Goal: Information Seeking & Learning: Understand process/instructions

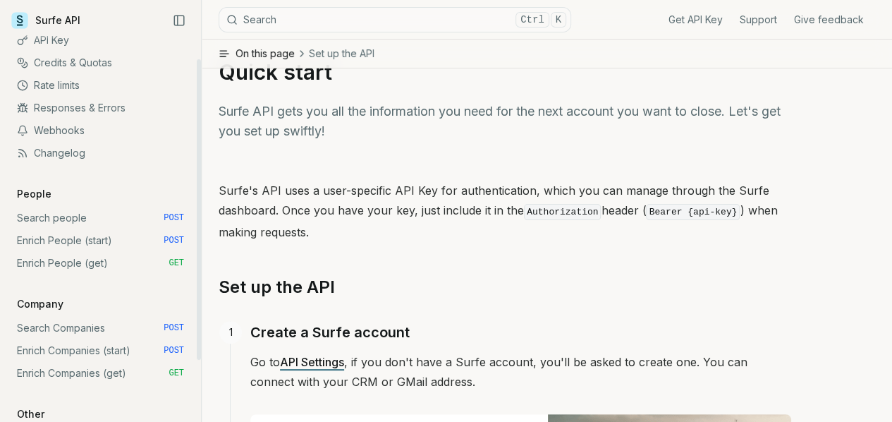
scroll to position [64, 0]
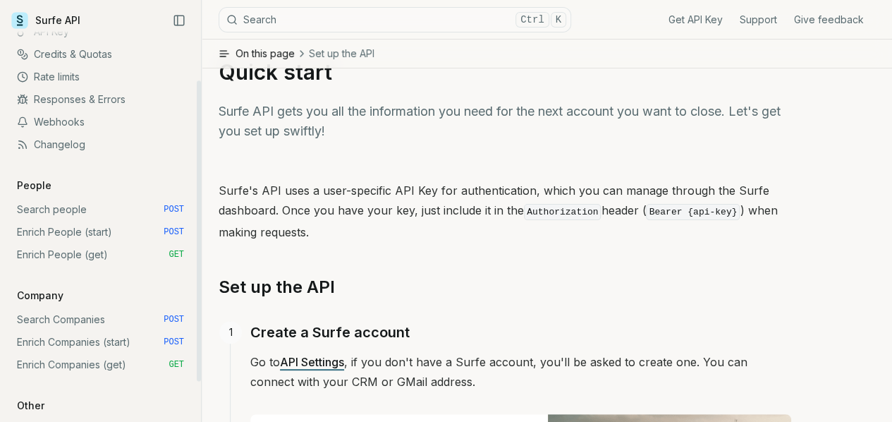
click at [56, 210] on link "Search people POST" at bounding box center [100, 209] width 178 height 23
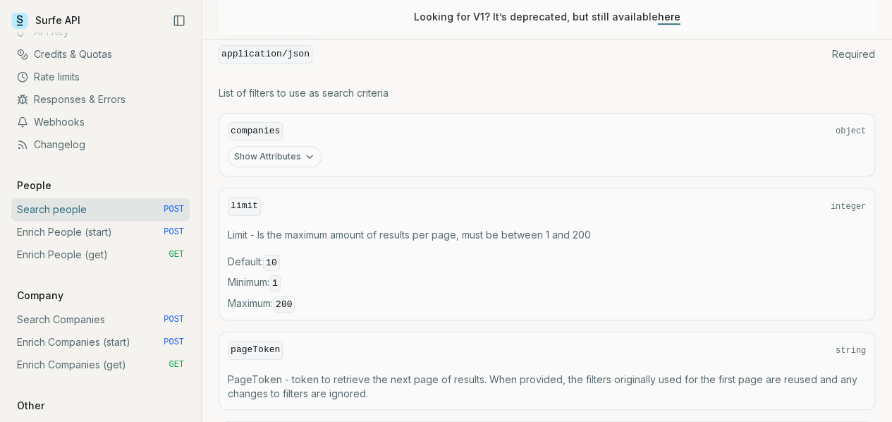
scroll to position [534, 0]
drag, startPoint x: 609, startPoint y: 178, endPoint x: 611, endPoint y: 61, distance: 117.8
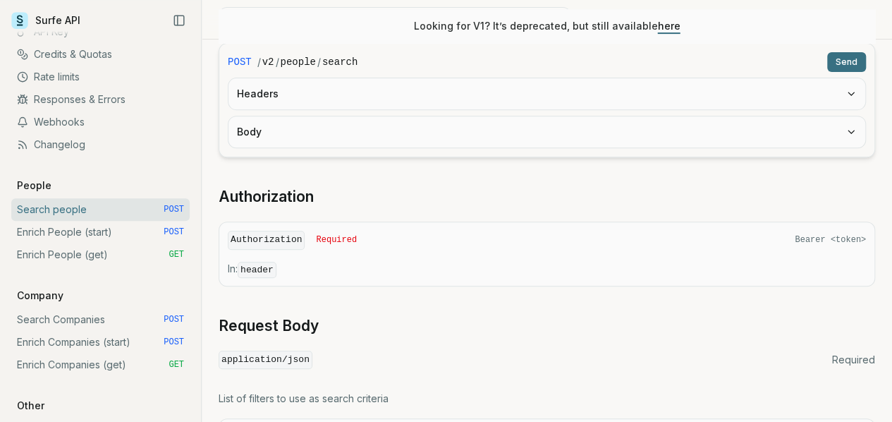
scroll to position [207, 0]
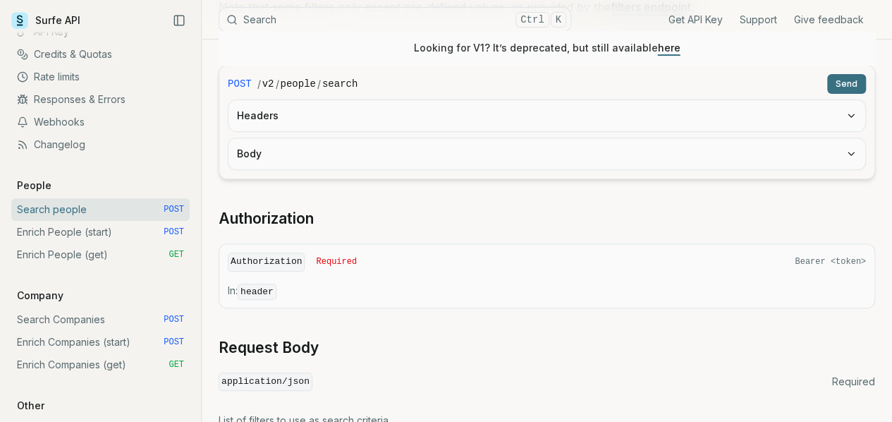
click at [96, 319] on link "Search Companies POST" at bounding box center [100, 319] width 178 height 23
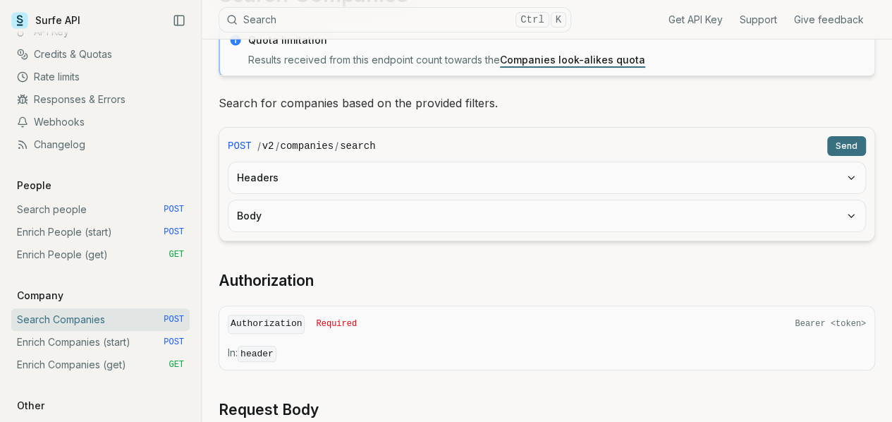
scroll to position [93, 0]
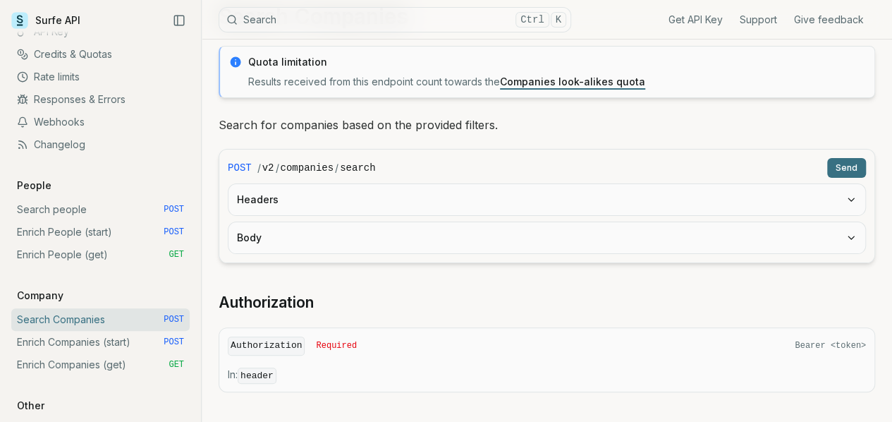
scroll to position [69, 0]
click at [406, 206] on button "Headers" at bounding box center [547, 200] width 637 height 31
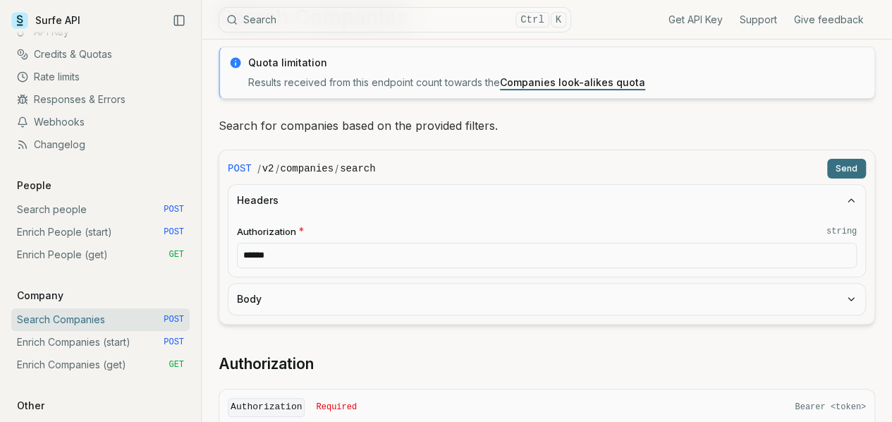
click at [392, 307] on button "Body" at bounding box center [547, 299] width 637 height 31
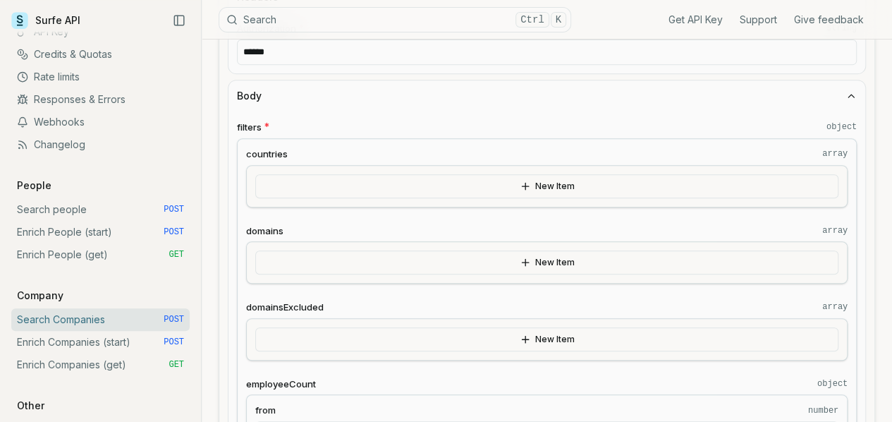
scroll to position [273, 0]
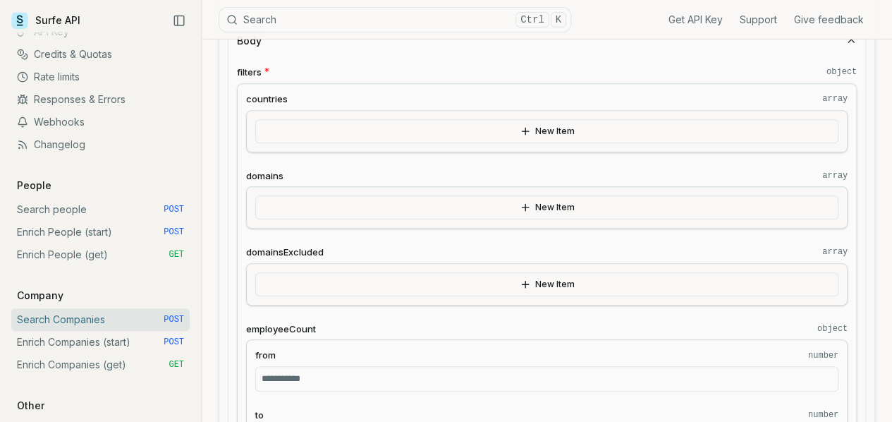
drag, startPoint x: 618, startPoint y: 170, endPoint x: 729, endPoint y: 421, distance: 274.7
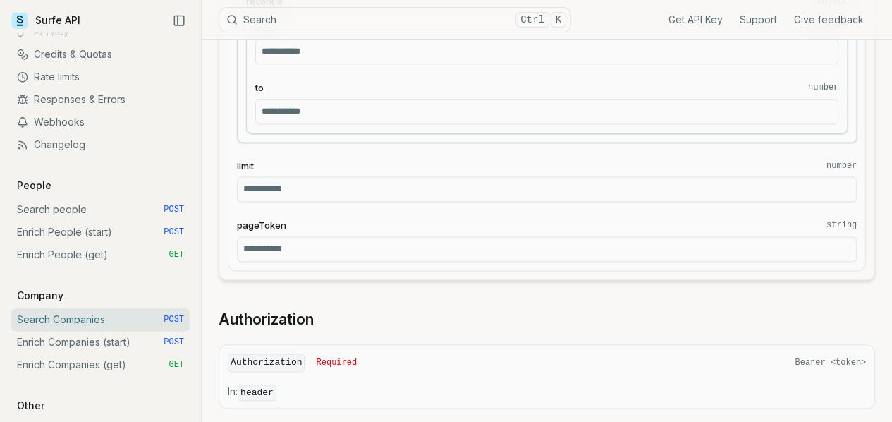
scroll to position [894, 0]
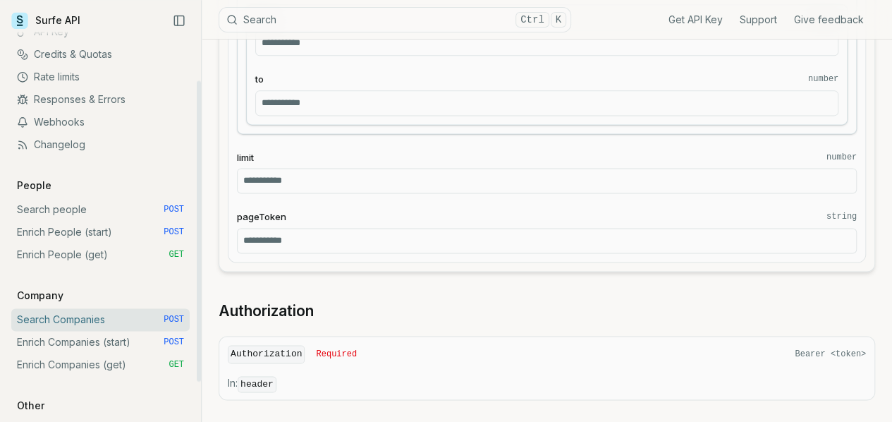
click at [85, 209] on link "Search people POST" at bounding box center [100, 209] width 178 height 23
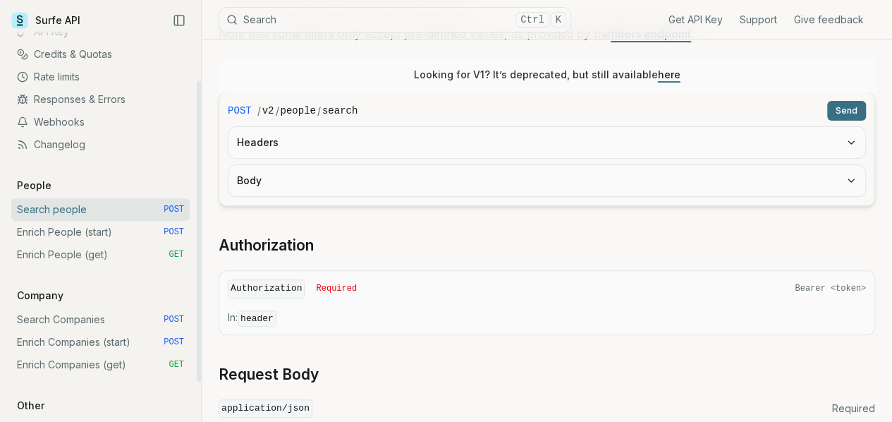
scroll to position [188, 0]
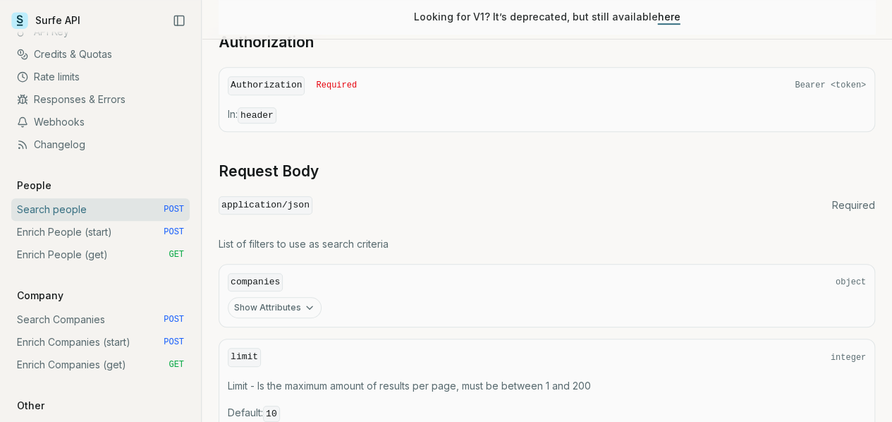
scroll to position [293, 0]
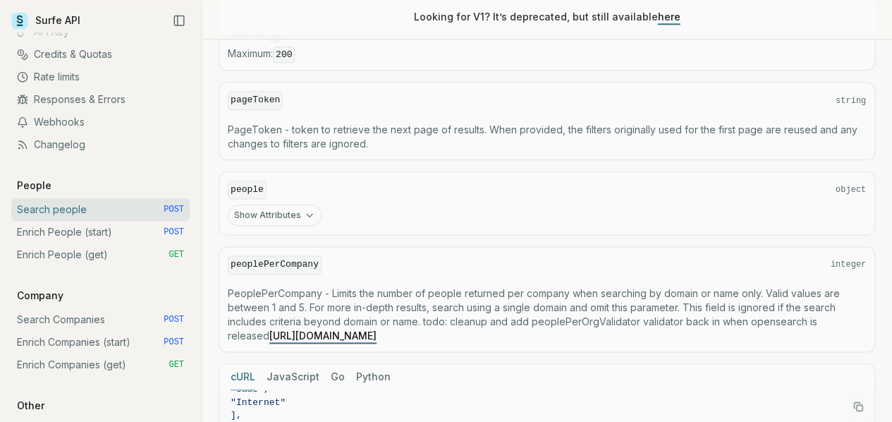
scroll to position [785, 0]
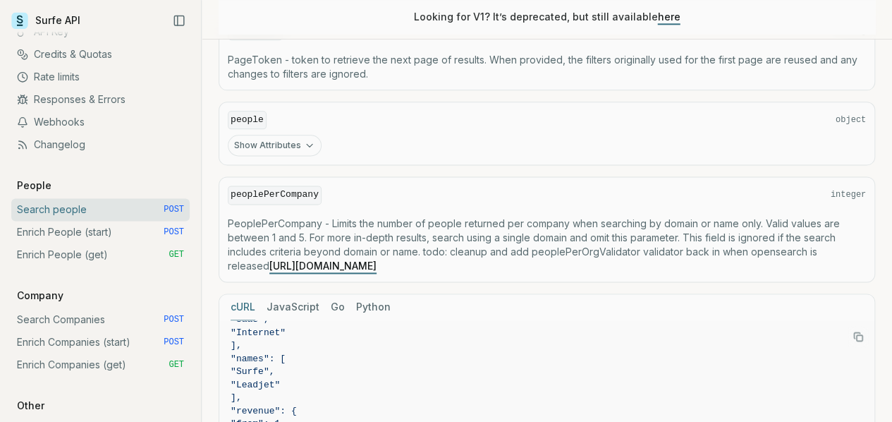
scroll to position [895, 0]
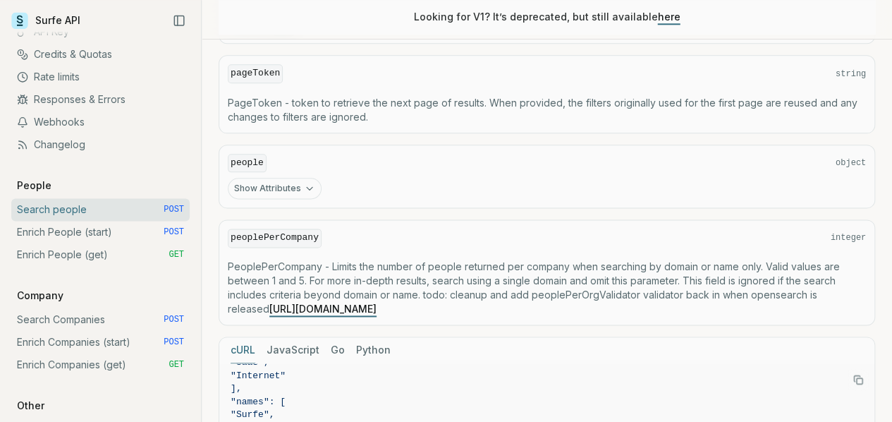
scroll to position [791, 0]
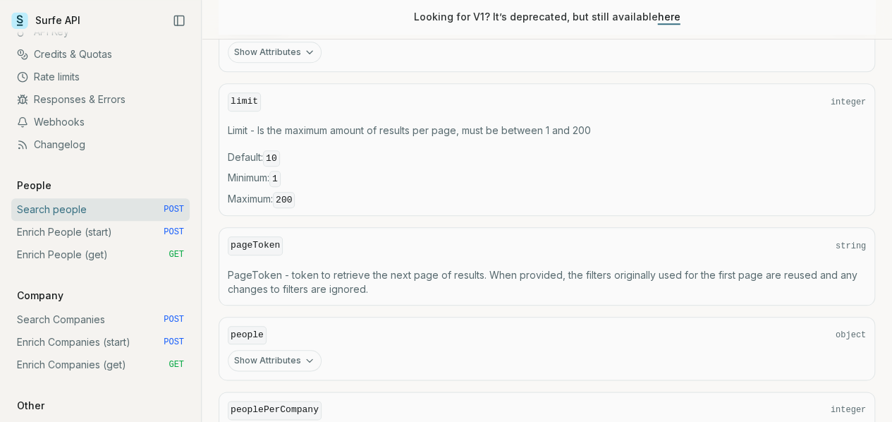
scroll to position [637, 0]
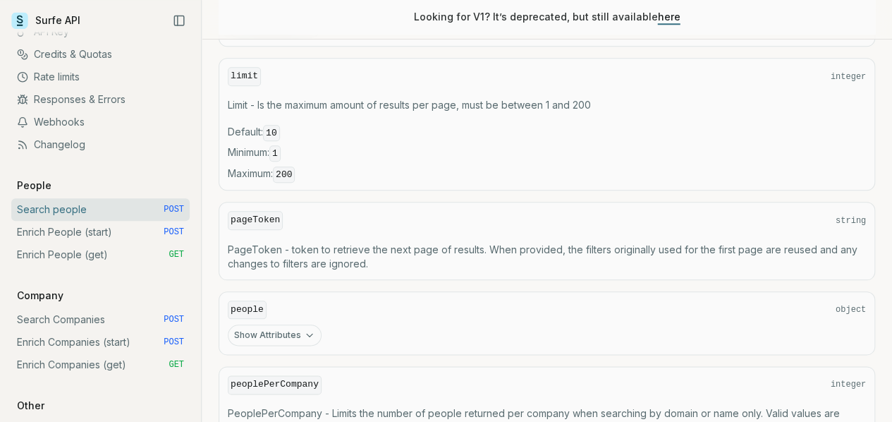
scroll to position [665, 0]
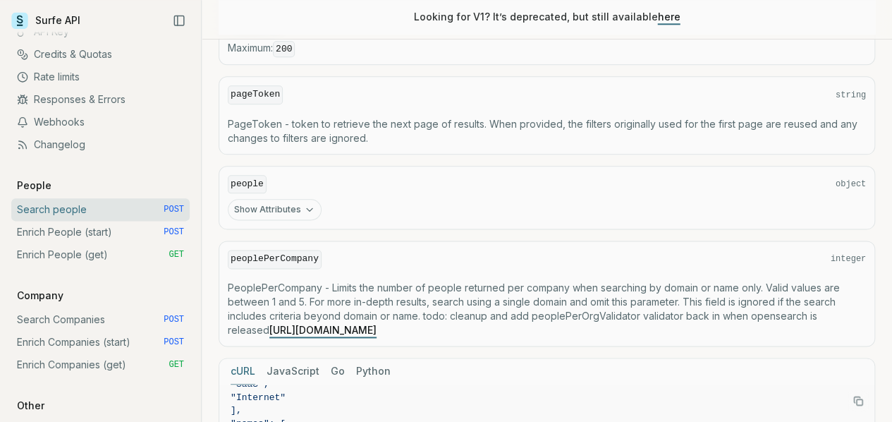
scroll to position [791, 0]
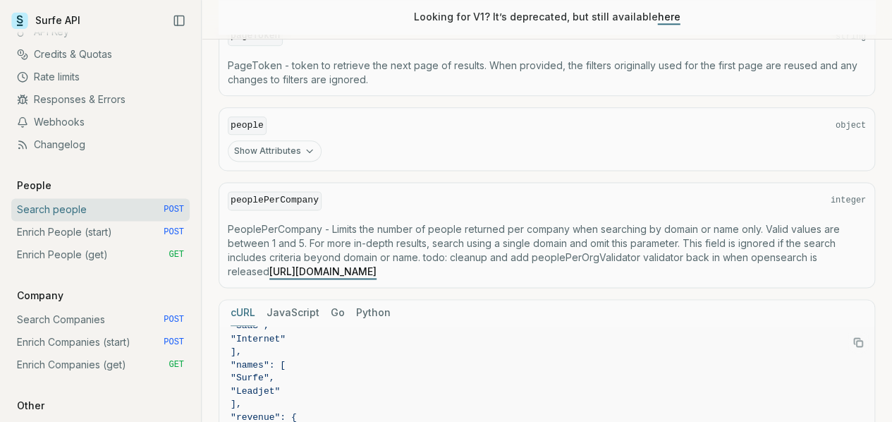
scroll to position [895, 0]
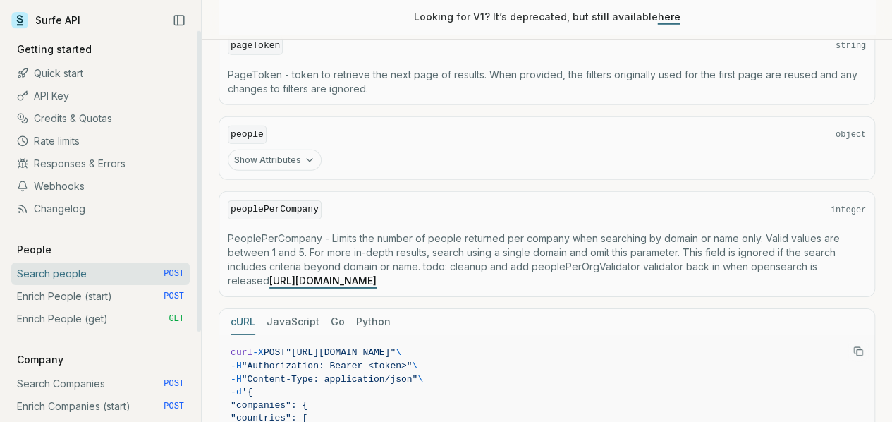
scroll to position [2148, 0]
click at [106, 381] on link "Search Companies POST" at bounding box center [100, 383] width 178 height 23
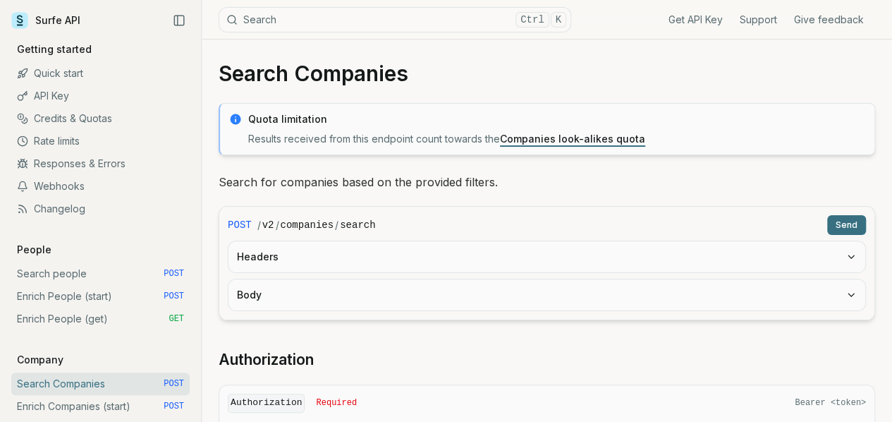
scroll to position [3, 0]
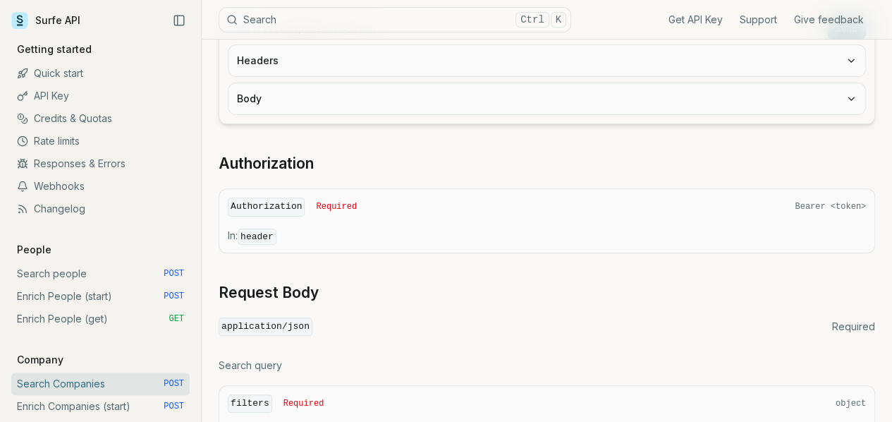
scroll to position [209, 0]
drag, startPoint x: 617, startPoint y: 126, endPoint x: 627, endPoint y: 321, distance: 195.6
copy code ""domains" : [ "surfe.com" ], "domainsExcluded" : [ "surfshop.fr" ], "employeeCo…"
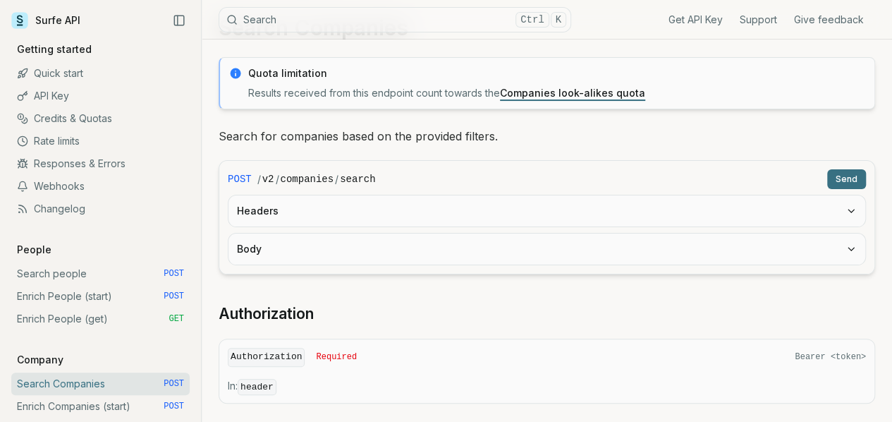
scroll to position [57, 0]
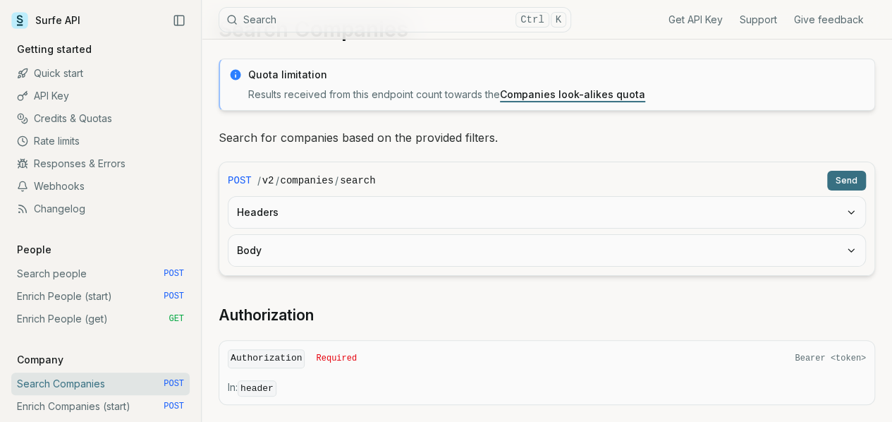
drag, startPoint x: 623, startPoint y: 205, endPoint x: 829, endPoint y: 195, distance: 206.2
copy span "https://api.surfe.com/v2/companies/search"
click at [67, 275] on link "Search people POST" at bounding box center [100, 273] width 178 height 23
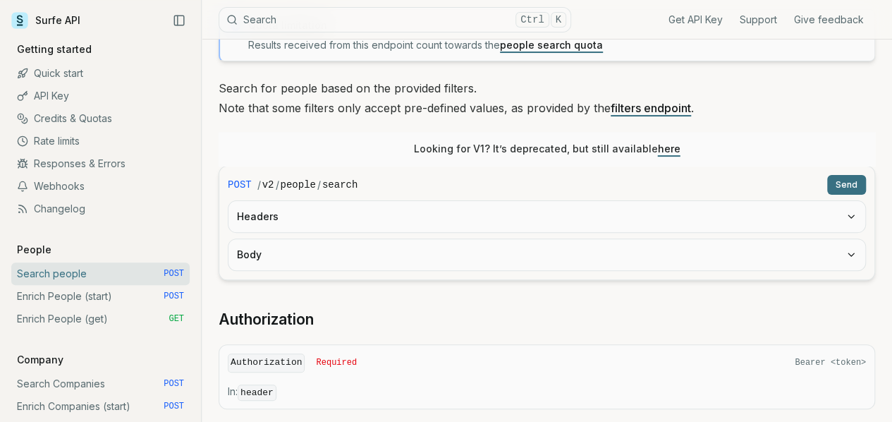
scroll to position [106, 0]
click at [74, 389] on link "Search Companies POST" at bounding box center [100, 383] width 178 height 23
